Goal: Register for event/course

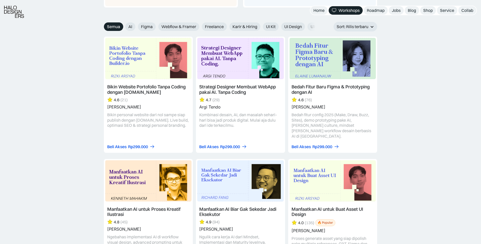
scroll to position [464, 0]
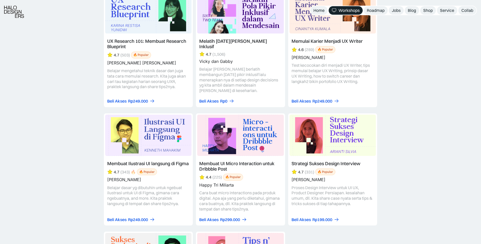
drag, startPoint x: 84, startPoint y: 189, endPoint x: 85, endPoint y: 156, distance: 33.3
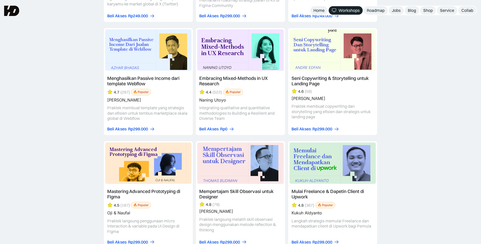
scroll to position [0, 0]
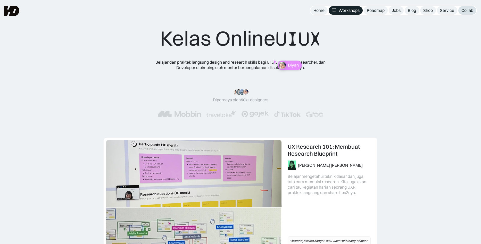
click at [465, 10] on div "Collab" at bounding box center [468, 10] width 12 height 5
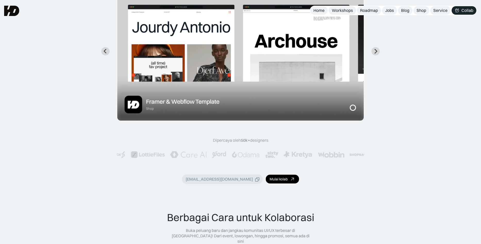
scroll to position [103, 0]
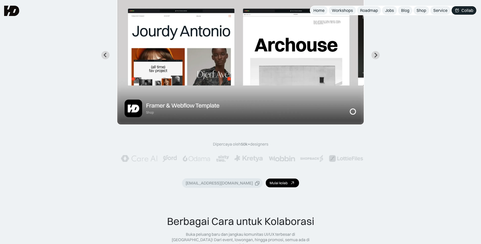
click at [240, 181] on div "sapa@halodesigners.com" at bounding box center [219, 183] width 67 height 5
click at [307, 183] on div "Dipercaya oleh 50k+ designers TERSALIN Mulai kolab" at bounding box center [241, 165] width 248 height 46
click at [221, 185] on div "TERSALIN" at bounding box center [219, 183] width 19 height 5
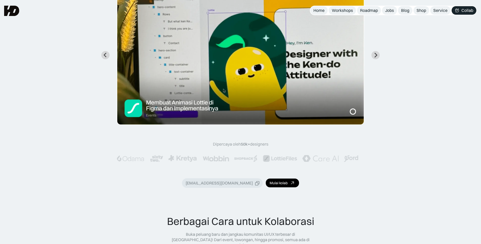
click at [232, 182] on div "sapa@halodesigners.com" at bounding box center [219, 183] width 67 height 5
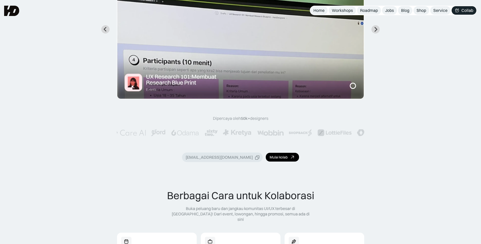
scroll to position [0, 0]
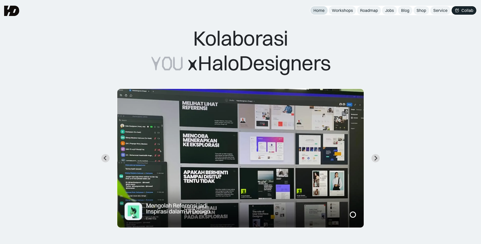
click at [321, 12] on div "Home" at bounding box center [319, 10] width 11 height 5
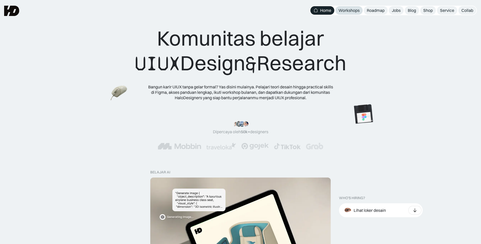
click at [339, 13] on div "Workshops" at bounding box center [349, 10] width 21 height 5
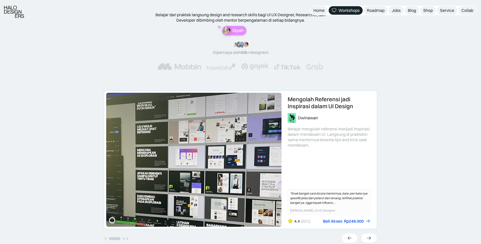
scroll to position [52, 0]
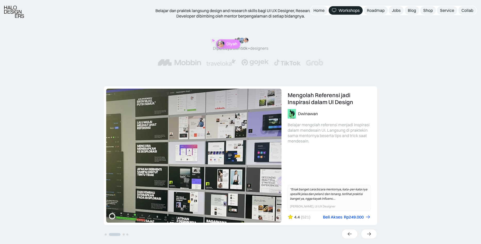
click at [251, 64] on img at bounding box center [255, 62] width 28 height 7
drag, startPoint x: 251, startPoint y: 64, endPoint x: 316, endPoint y: 66, distance: 65.0
click at [316, 66] on div at bounding box center [241, 62] width 166 height 7
drag, startPoint x: 221, startPoint y: 66, endPoint x: 180, endPoint y: 64, distance: 41.9
click at [213, 80] on div "Kelas Online UIUX Belajar dan praktek langsung design and research skills bagi …" at bounding box center [240, 17] width 481 height 138
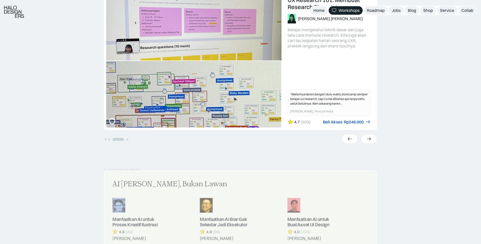
scroll to position [103, 0]
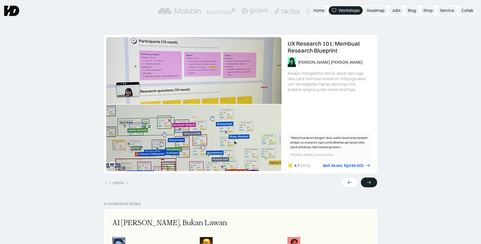
click at [372, 181] on div at bounding box center [369, 183] width 16 height 10
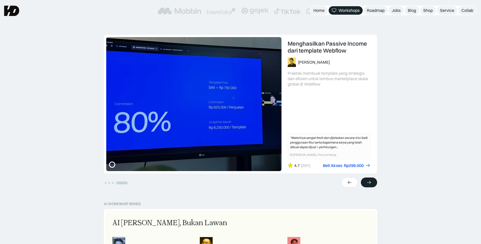
click at [372, 181] on div at bounding box center [369, 183] width 16 height 10
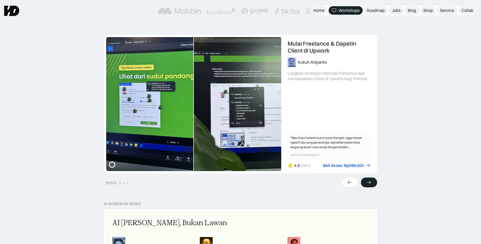
click at [372, 181] on div at bounding box center [369, 183] width 16 height 10
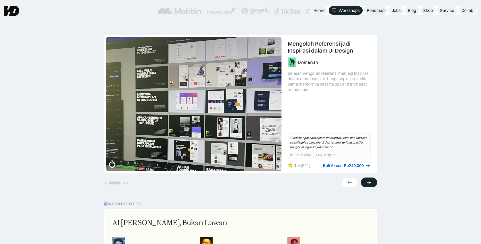
click at [372, 181] on div at bounding box center [369, 183] width 16 height 10
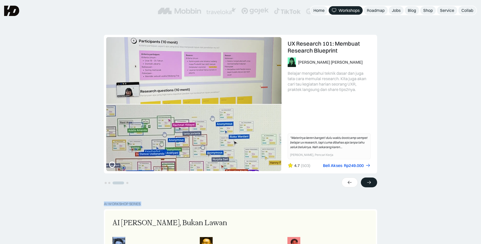
click at [372, 181] on div at bounding box center [369, 183] width 16 height 10
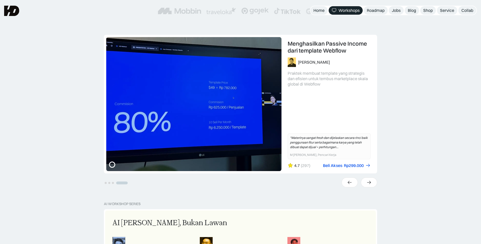
click at [408, 170] on div "UX Research 101: Membuat Research Blueprint Karina Resista Yunidwi Belajar meng…" at bounding box center [240, 118] width 481 height 167
